Goal: Information Seeking & Learning: Learn about a topic

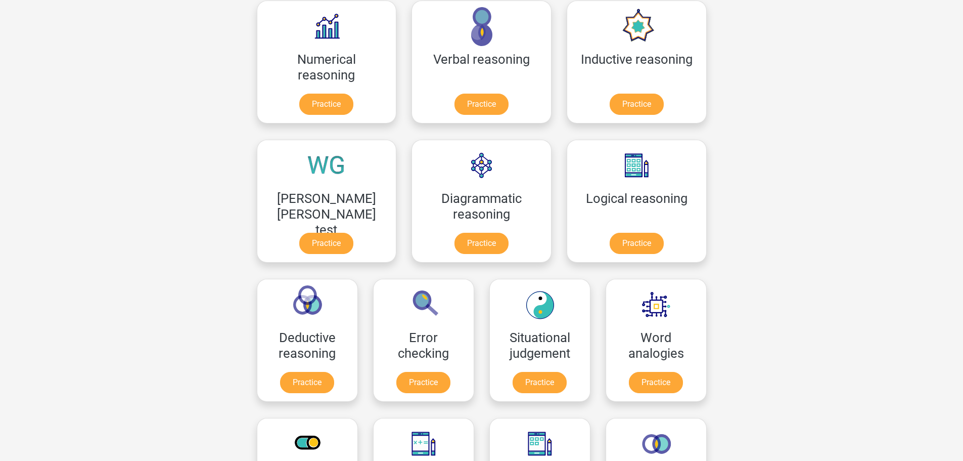
scroll to position [337, 0]
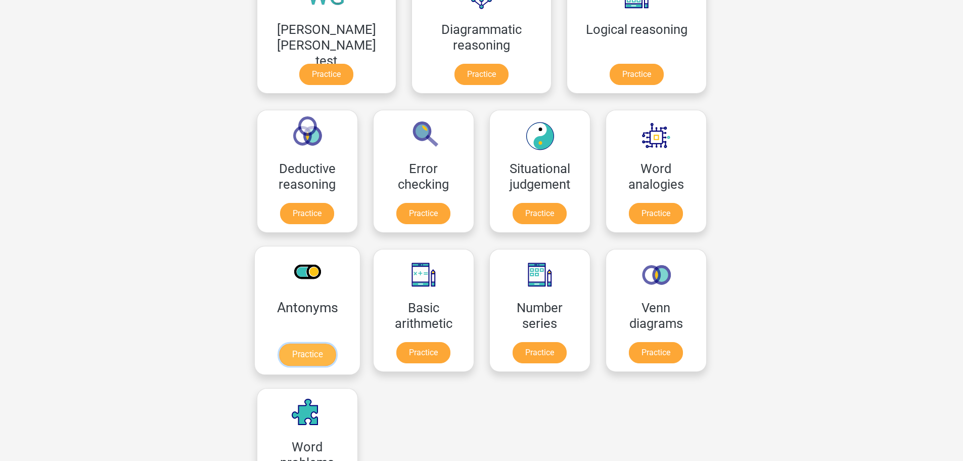
click at [335, 343] on link "Practice" at bounding box center [307, 354] width 57 height 22
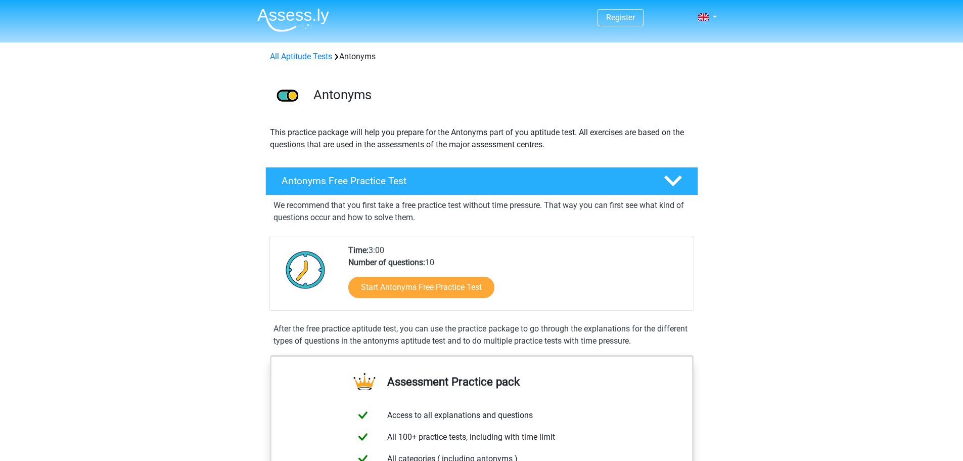
scroll to position [168, 0]
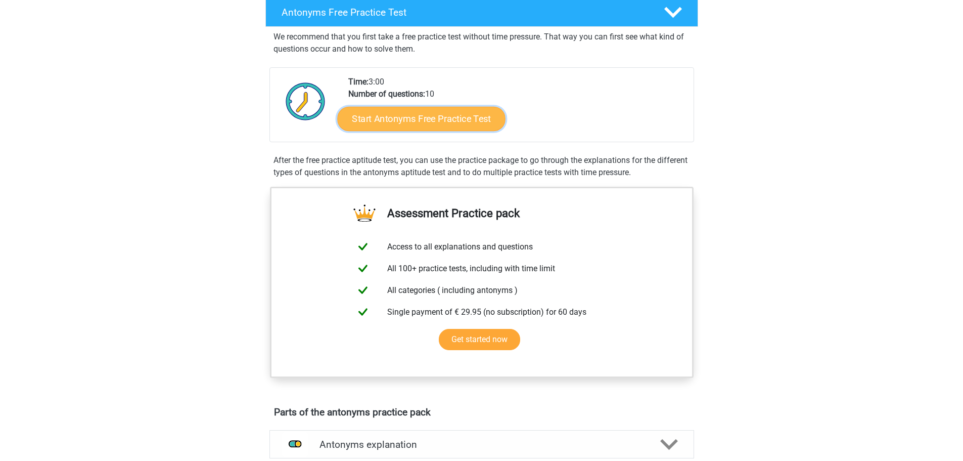
click at [438, 112] on link "Start Antonyms Free Practice Test" at bounding box center [421, 118] width 168 height 24
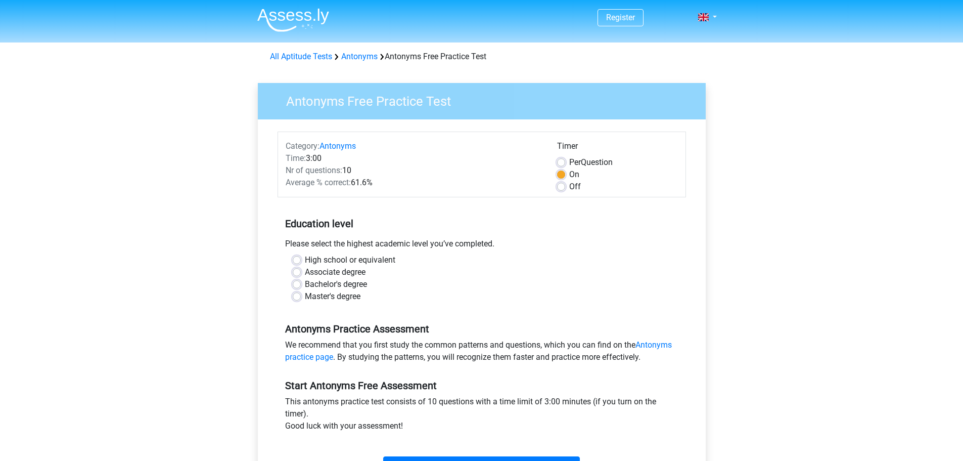
click at [305, 282] on label "Bachelor's degree" at bounding box center [336, 284] width 62 height 12
click at [298, 282] on input "Bachelor's degree" at bounding box center [297, 283] width 8 height 10
radio input "true"
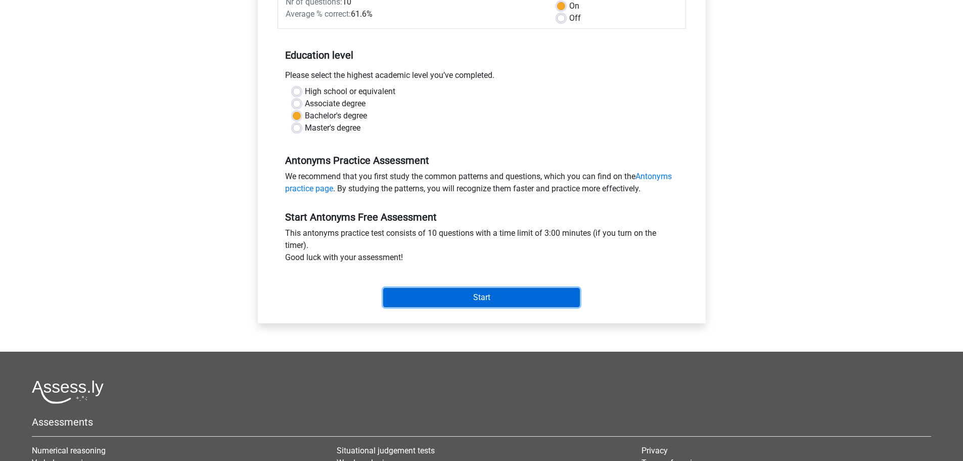
click at [461, 298] on input "Start" at bounding box center [481, 297] width 197 height 19
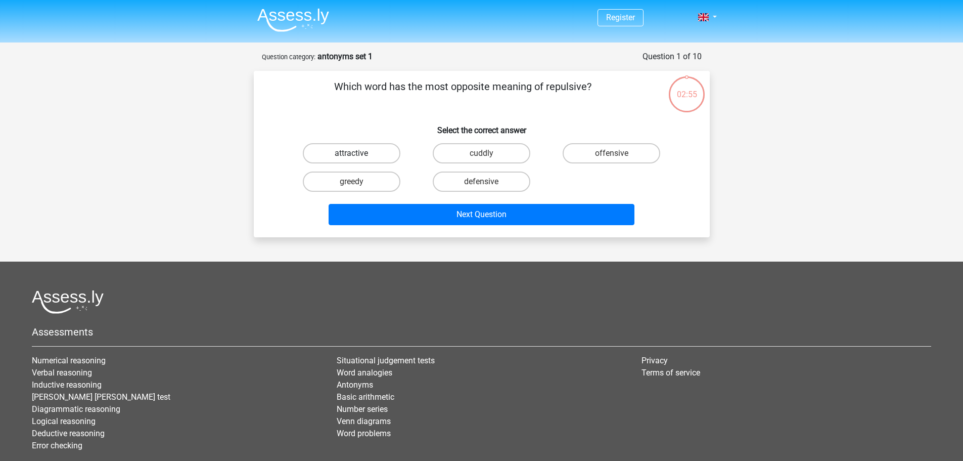
click at [375, 154] on label "attractive" at bounding box center [352, 153] width 98 height 20
click at [358, 154] on input "attractive" at bounding box center [354, 156] width 7 height 7
radio input "true"
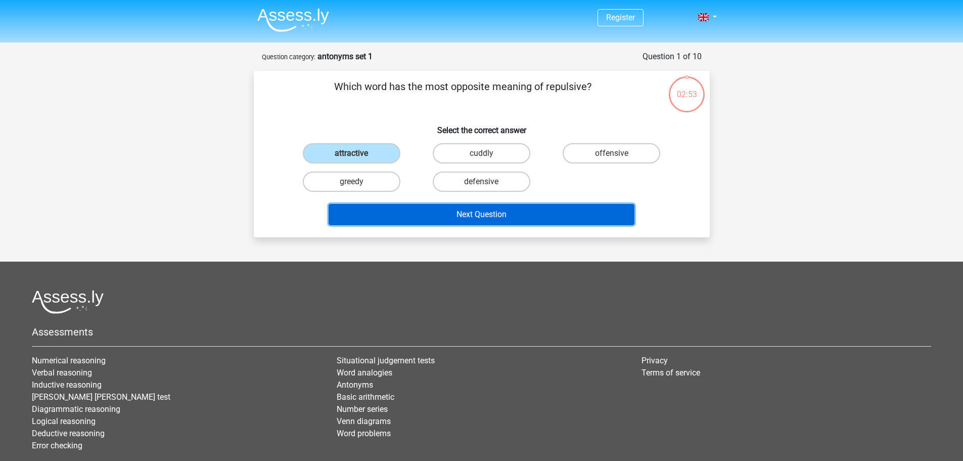
click at [492, 211] on button "Next Question" at bounding box center [482, 214] width 306 height 21
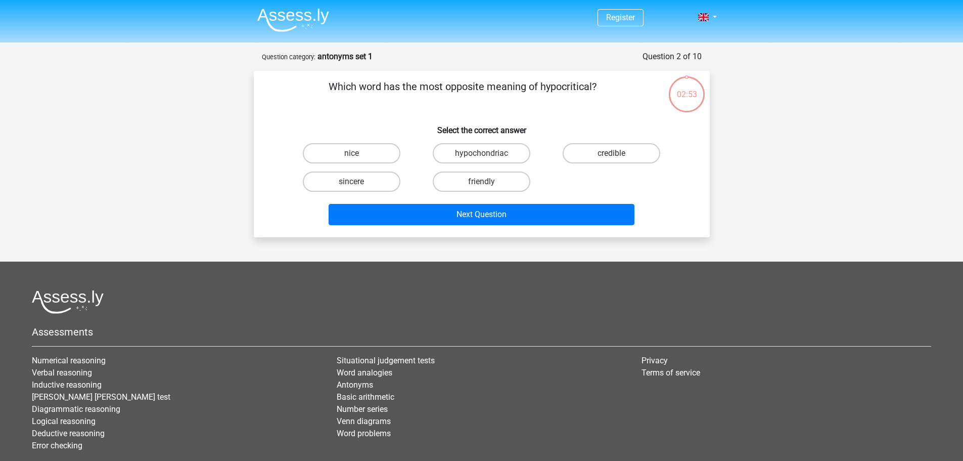
scroll to position [51, 0]
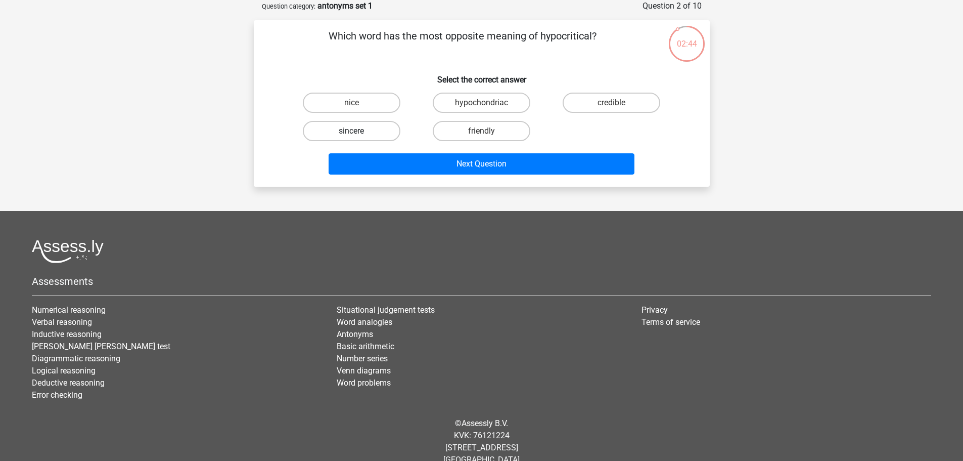
click at [377, 131] on label "sincere" at bounding box center [352, 131] width 98 height 20
click at [358, 131] on input "sincere" at bounding box center [354, 134] width 7 height 7
radio input "true"
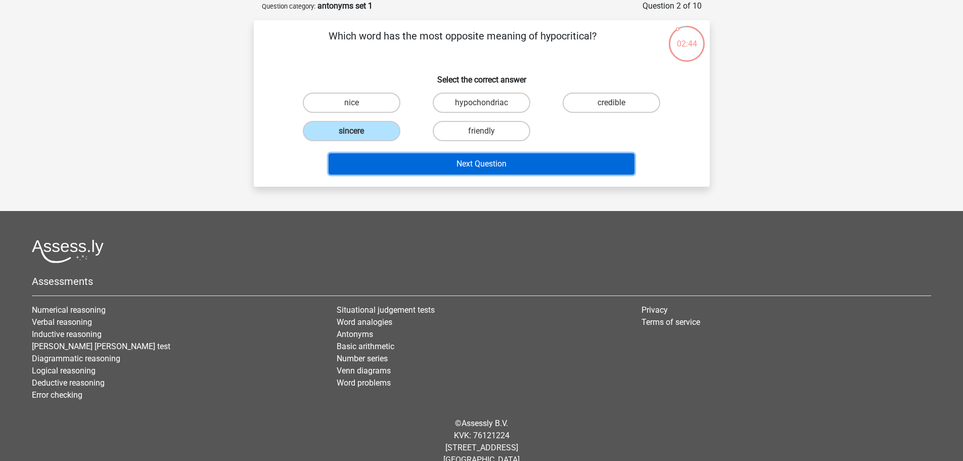
click at [482, 162] on button "Next Question" at bounding box center [482, 163] width 306 height 21
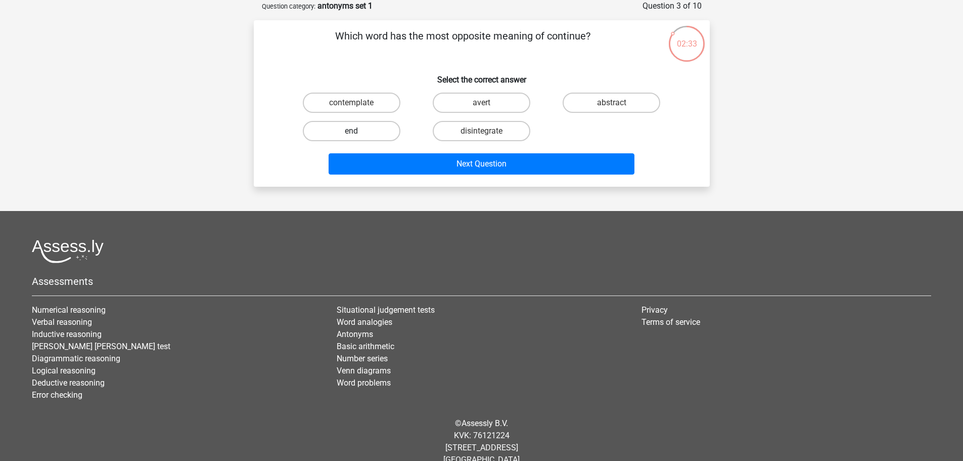
click at [347, 126] on label "end" at bounding box center [352, 131] width 98 height 20
click at [351, 131] on input "end" at bounding box center [354, 134] width 7 height 7
radio input "true"
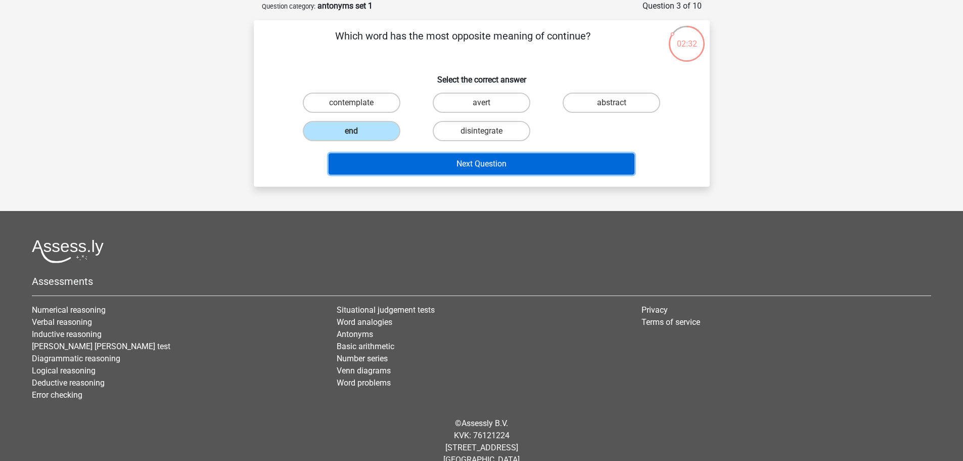
click at [473, 160] on button "Next Question" at bounding box center [482, 163] width 306 height 21
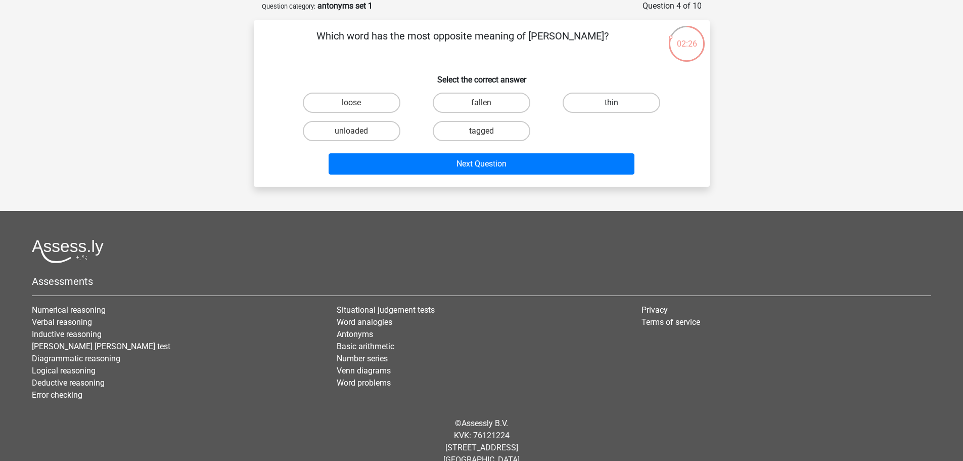
click at [608, 103] on label "thin" at bounding box center [612, 103] width 98 height 20
click at [612, 103] on input "thin" at bounding box center [615, 106] width 7 height 7
radio input "true"
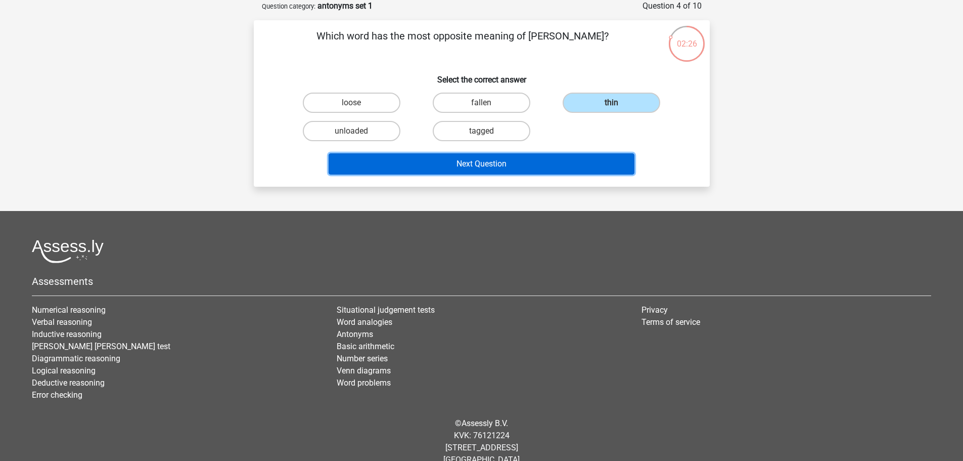
click at [509, 161] on button "Next Question" at bounding box center [482, 163] width 306 height 21
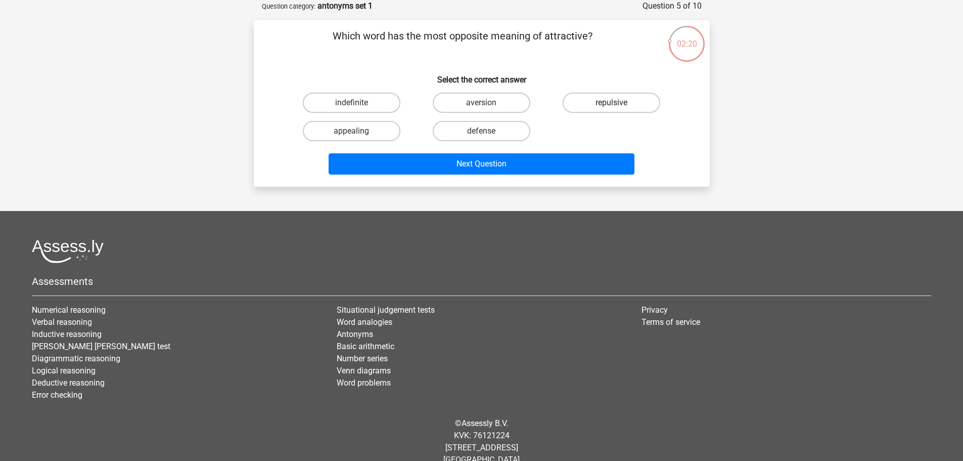
click at [621, 101] on label "repulsive" at bounding box center [612, 103] width 98 height 20
click at [618, 103] on input "repulsive" at bounding box center [615, 106] width 7 height 7
radio input "true"
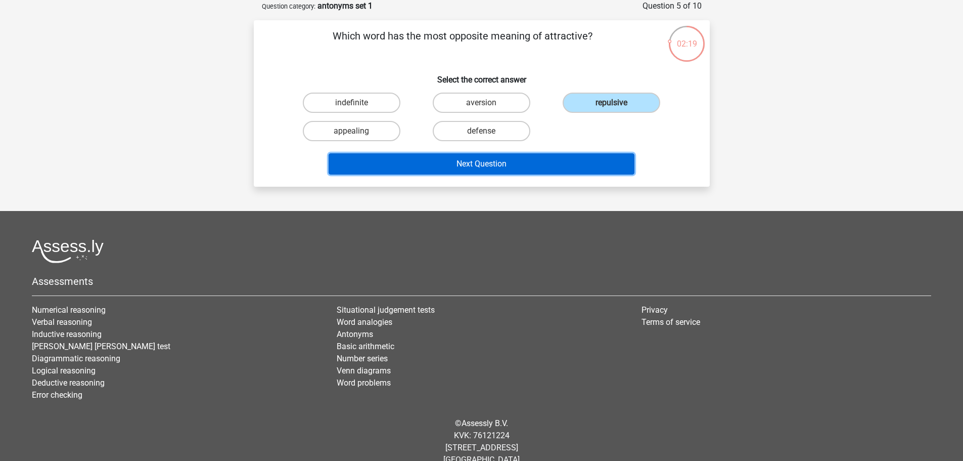
click at [550, 157] on button "Next Question" at bounding box center [482, 163] width 306 height 21
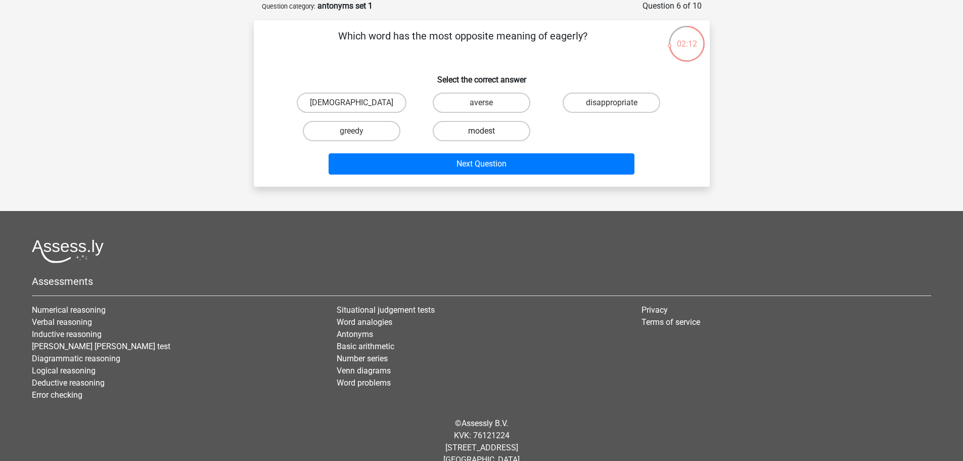
click at [479, 126] on label "modest" at bounding box center [482, 131] width 98 height 20
click at [481, 131] on input "modest" at bounding box center [484, 134] width 7 height 7
radio input "true"
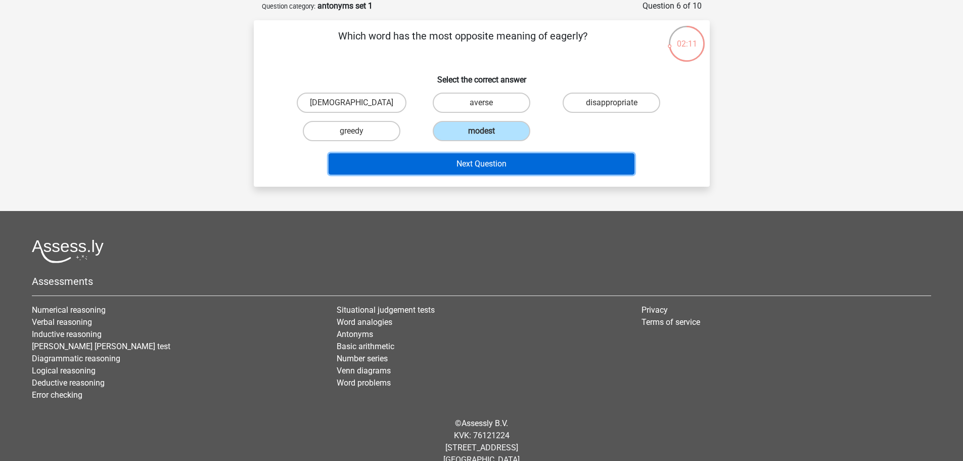
click at [532, 159] on button "Next Question" at bounding box center [482, 163] width 306 height 21
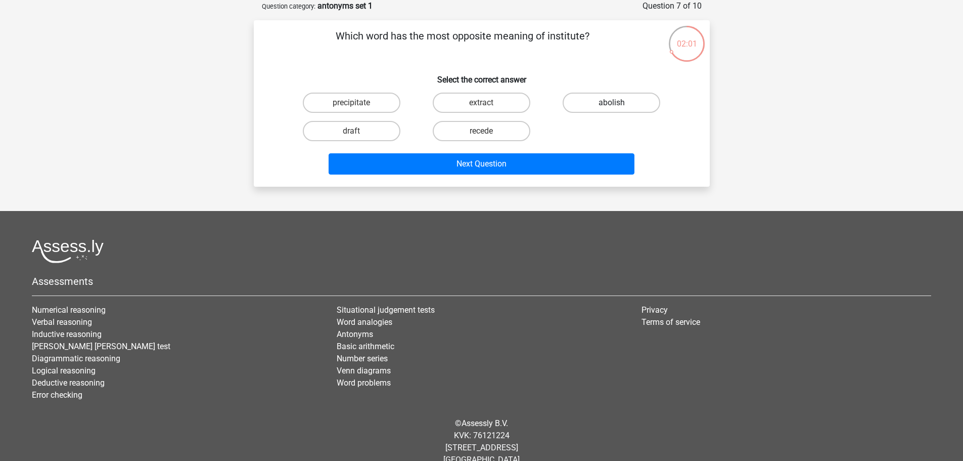
drag, startPoint x: 589, startPoint y: 100, endPoint x: 589, endPoint y: 107, distance: 6.6
click at [589, 102] on label "abolish" at bounding box center [612, 103] width 98 height 20
click at [612, 103] on input "abolish" at bounding box center [615, 106] width 7 height 7
radio input "true"
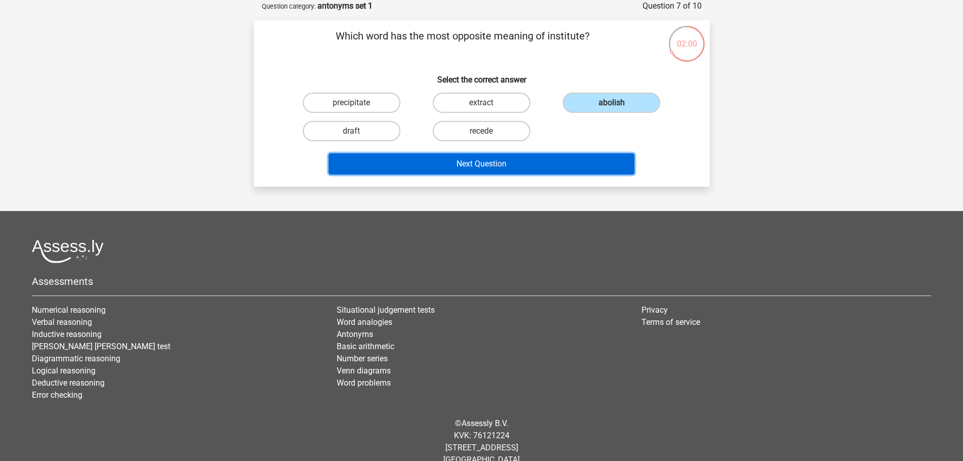
click at [523, 161] on button "Next Question" at bounding box center [482, 163] width 306 height 21
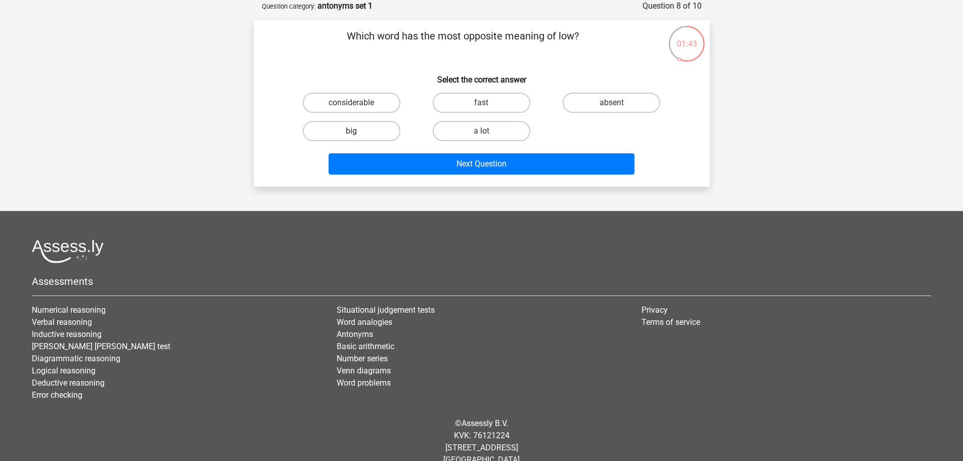
click at [380, 134] on label "big" at bounding box center [352, 131] width 98 height 20
click at [358, 134] on input "big" at bounding box center [354, 134] width 7 height 7
radio input "true"
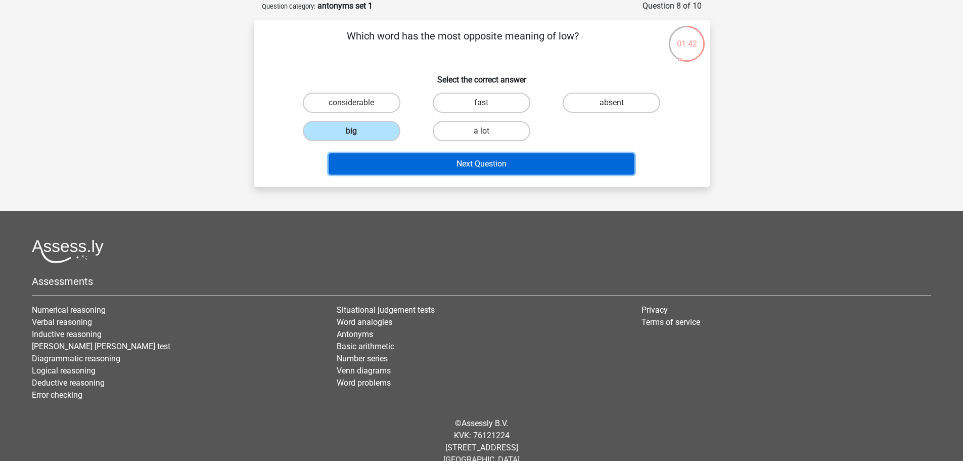
click at [496, 162] on button "Next Question" at bounding box center [482, 163] width 306 height 21
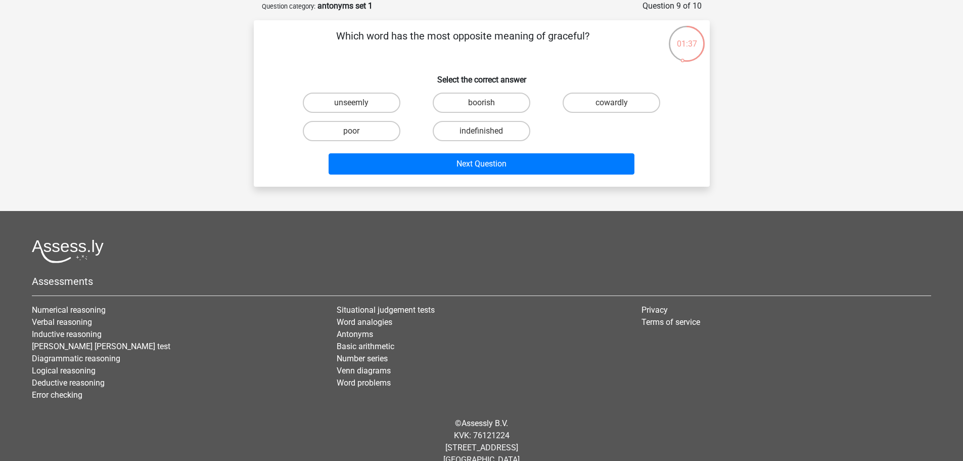
click at [484, 105] on input "boorish" at bounding box center [484, 106] width 7 height 7
radio input "true"
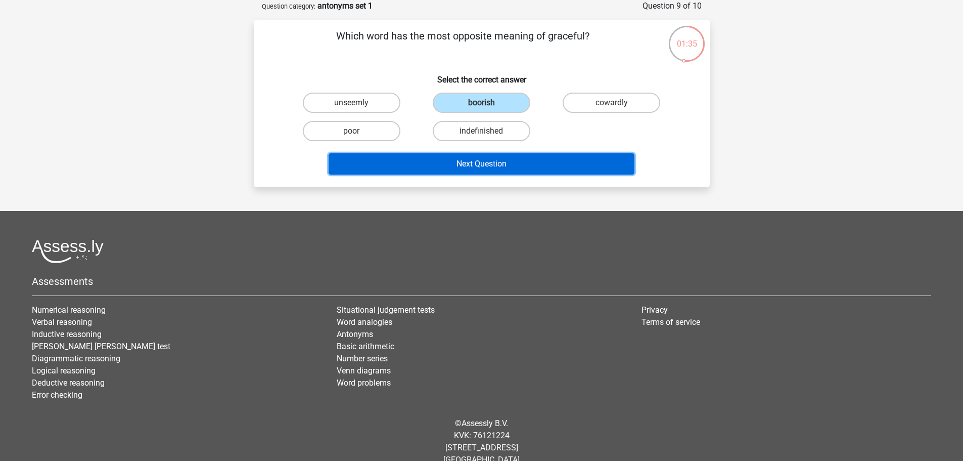
click at [484, 171] on button "Next Question" at bounding box center [482, 163] width 306 height 21
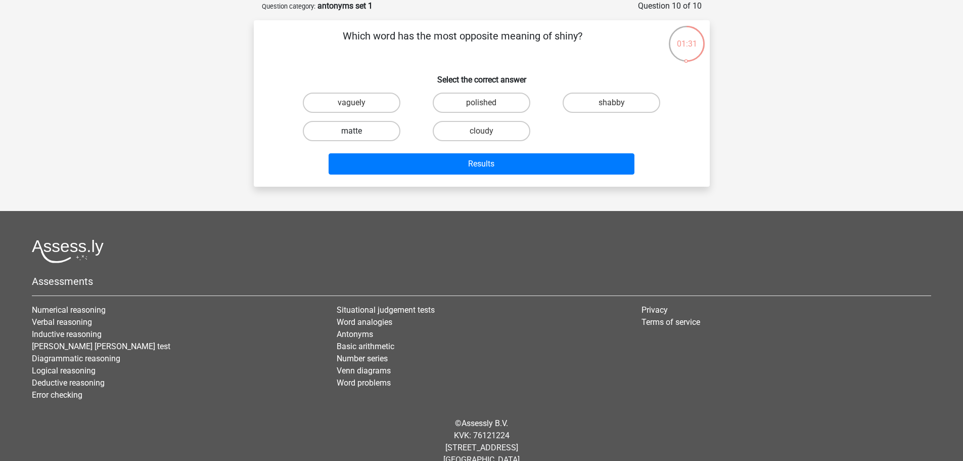
click at [374, 130] on label "matte" at bounding box center [352, 131] width 98 height 20
click at [358, 131] on input "matte" at bounding box center [354, 134] width 7 height 7
radio input "true"
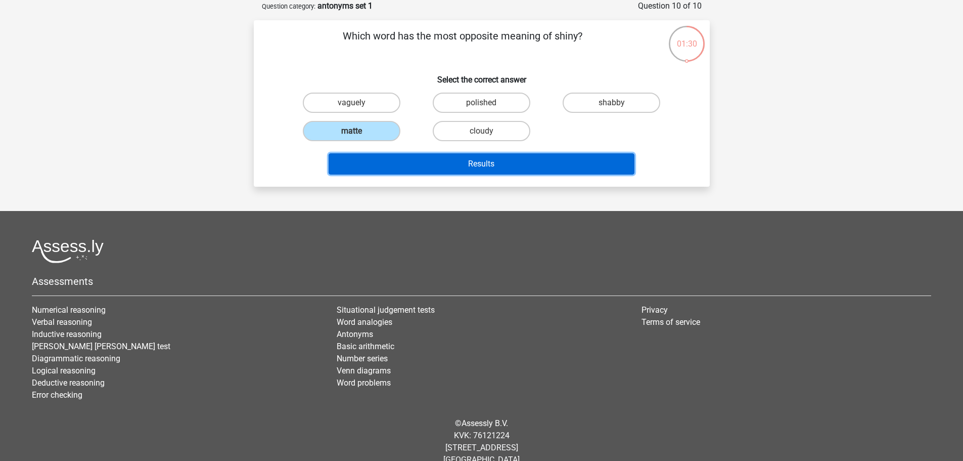
click at [469, 164] on button "Results" at bounding box center [482, 163] width 306 height 21
